Goal: Task Accomplishment & Management: Manage account settings

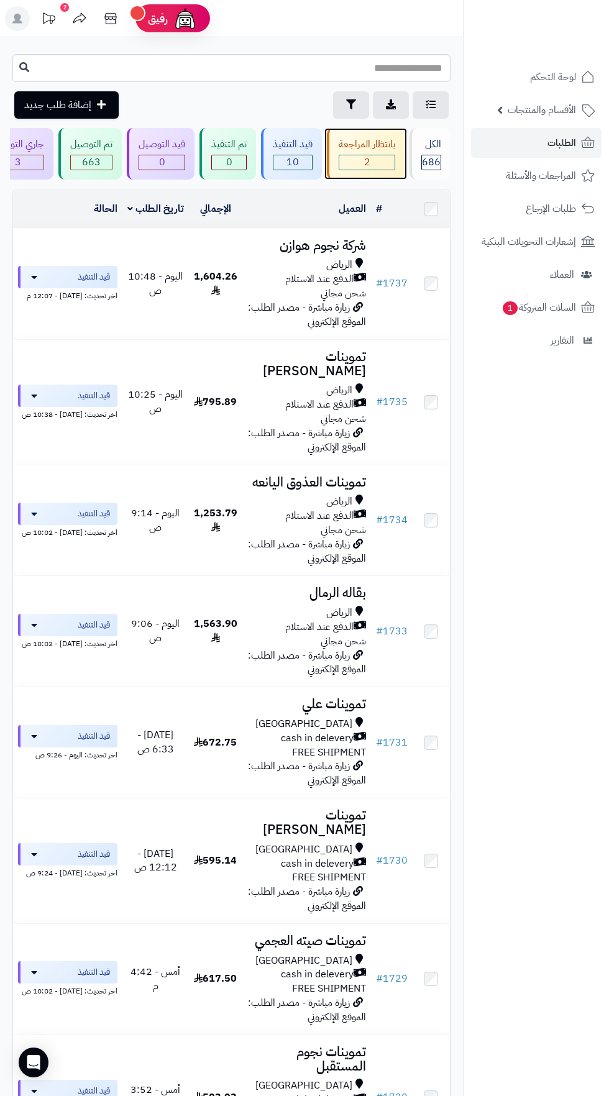
click at [368, 158] on span "2" at bounding box center [366, 162] width 55 height 14
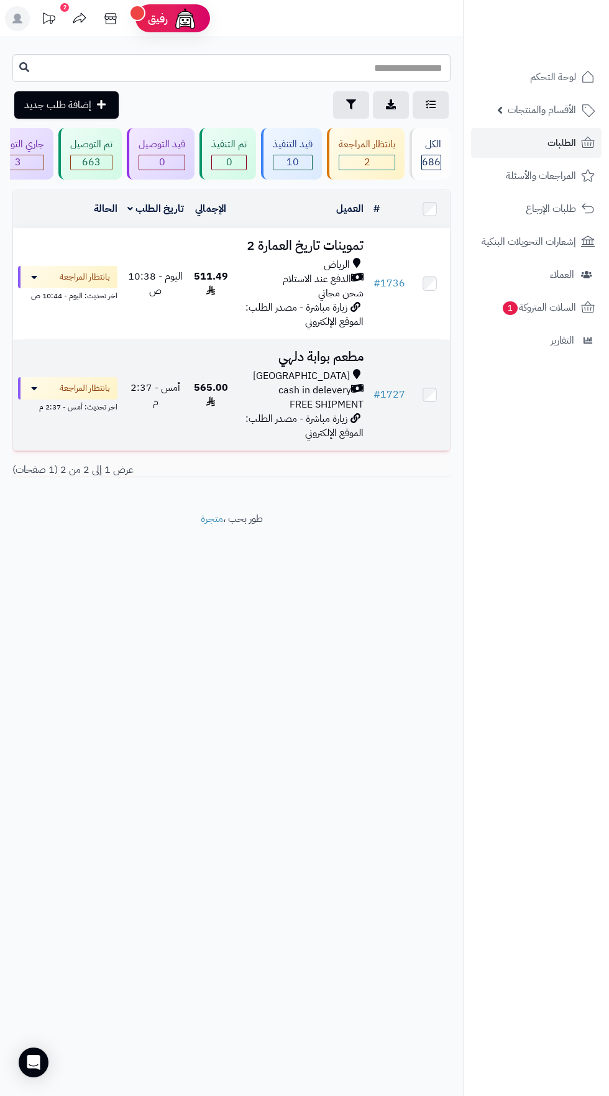
click at [262, 375] on div "[GEOGRAPHIC_DATA]" at bounding box center [301, 376] width 126 height 14
